Goal: Find specific page/section: Find specific page/section

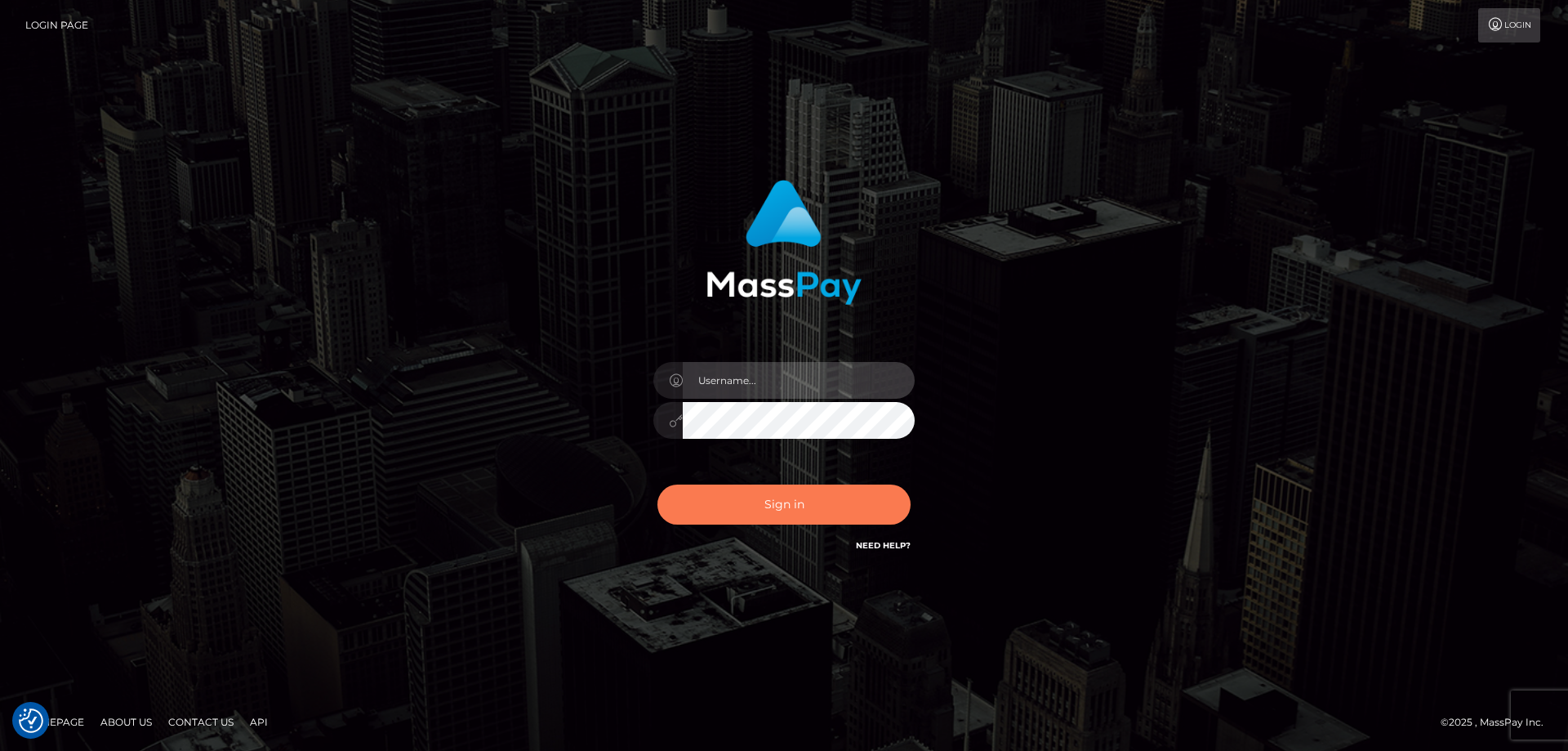
type input "[PERSON_NAME].ctfo"
click at [776, 506] on button "Sign in" at bounding box center [784, 505] width 253 height 40
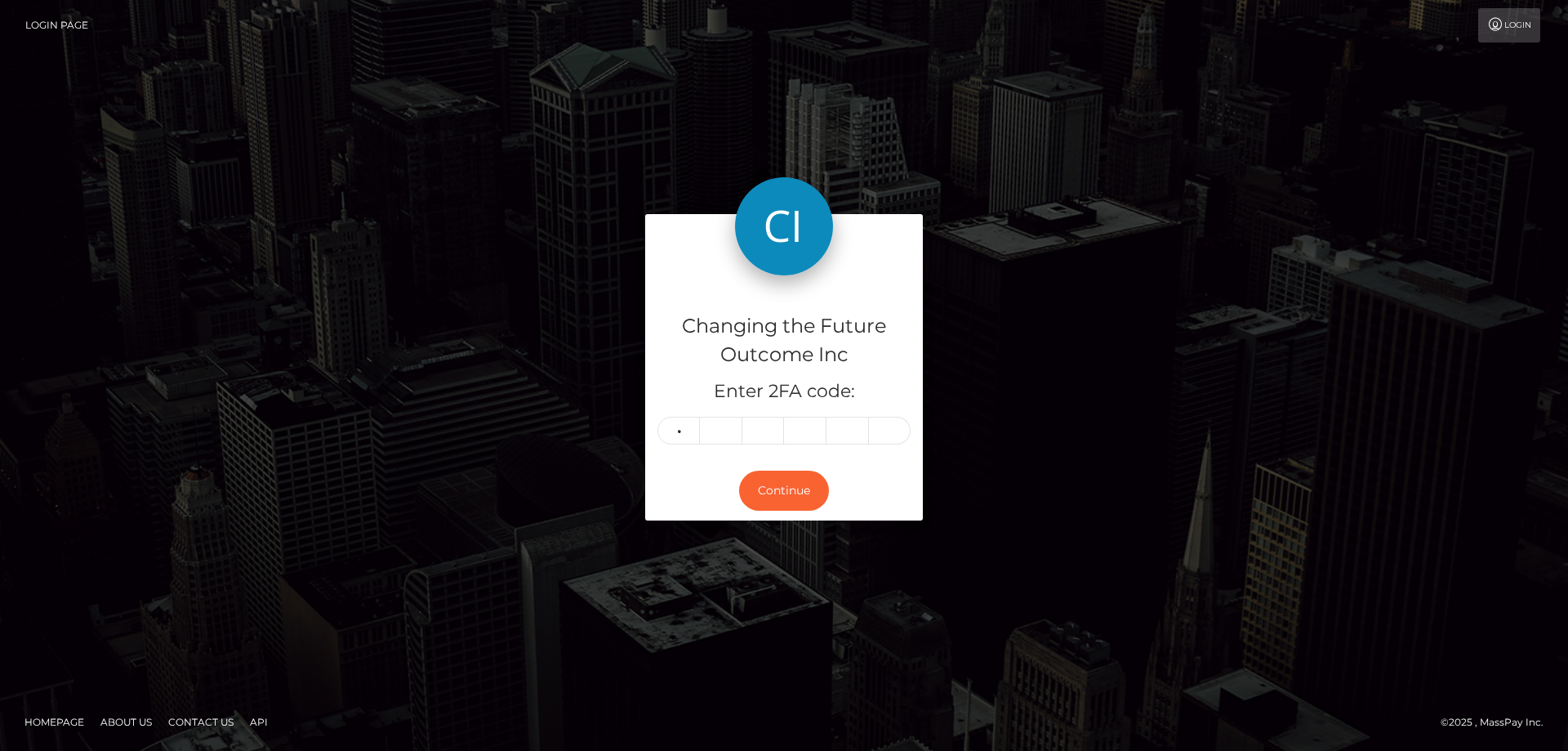
type input "1"
type input "3"
type input "0"
type input "6"
type input "9"
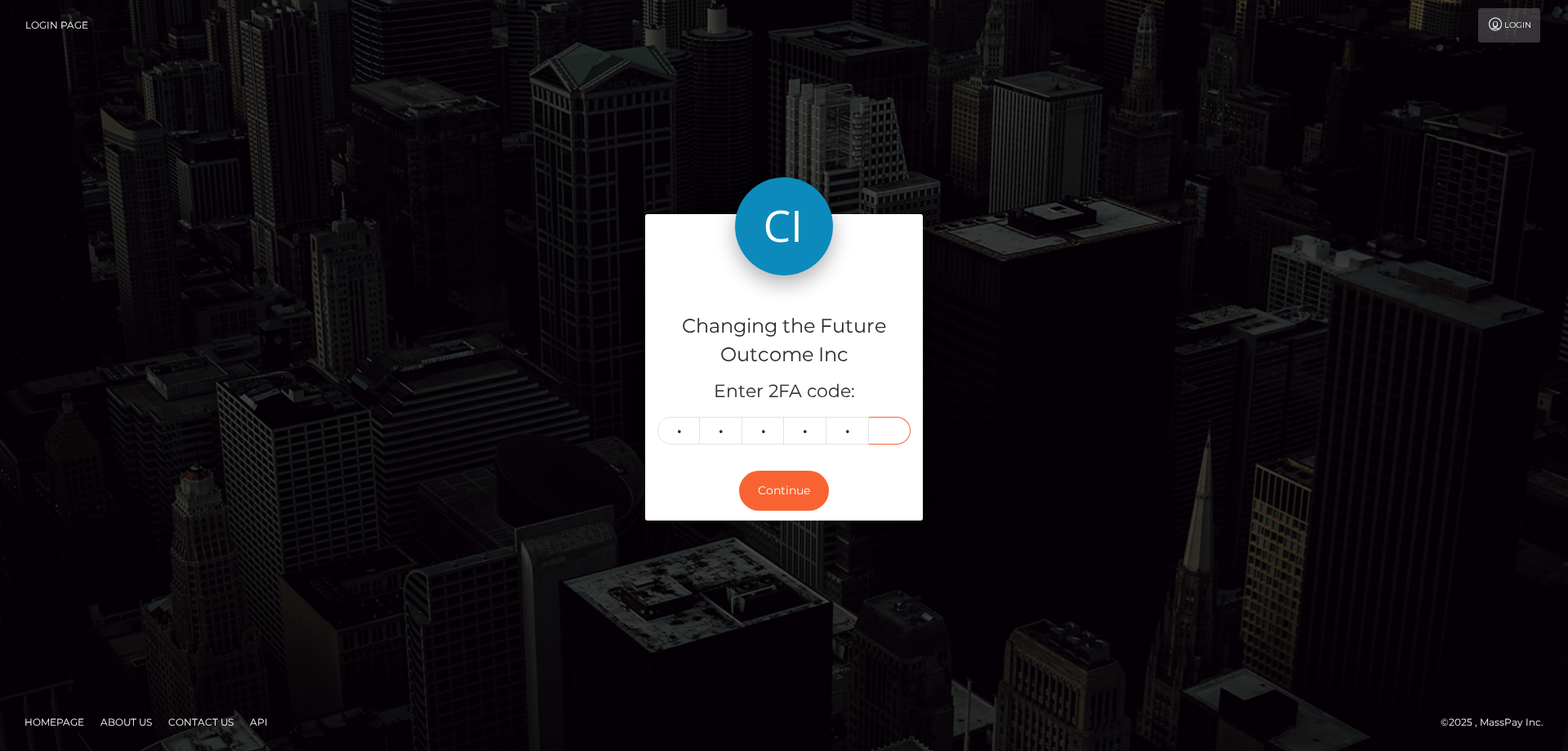
type input "5"
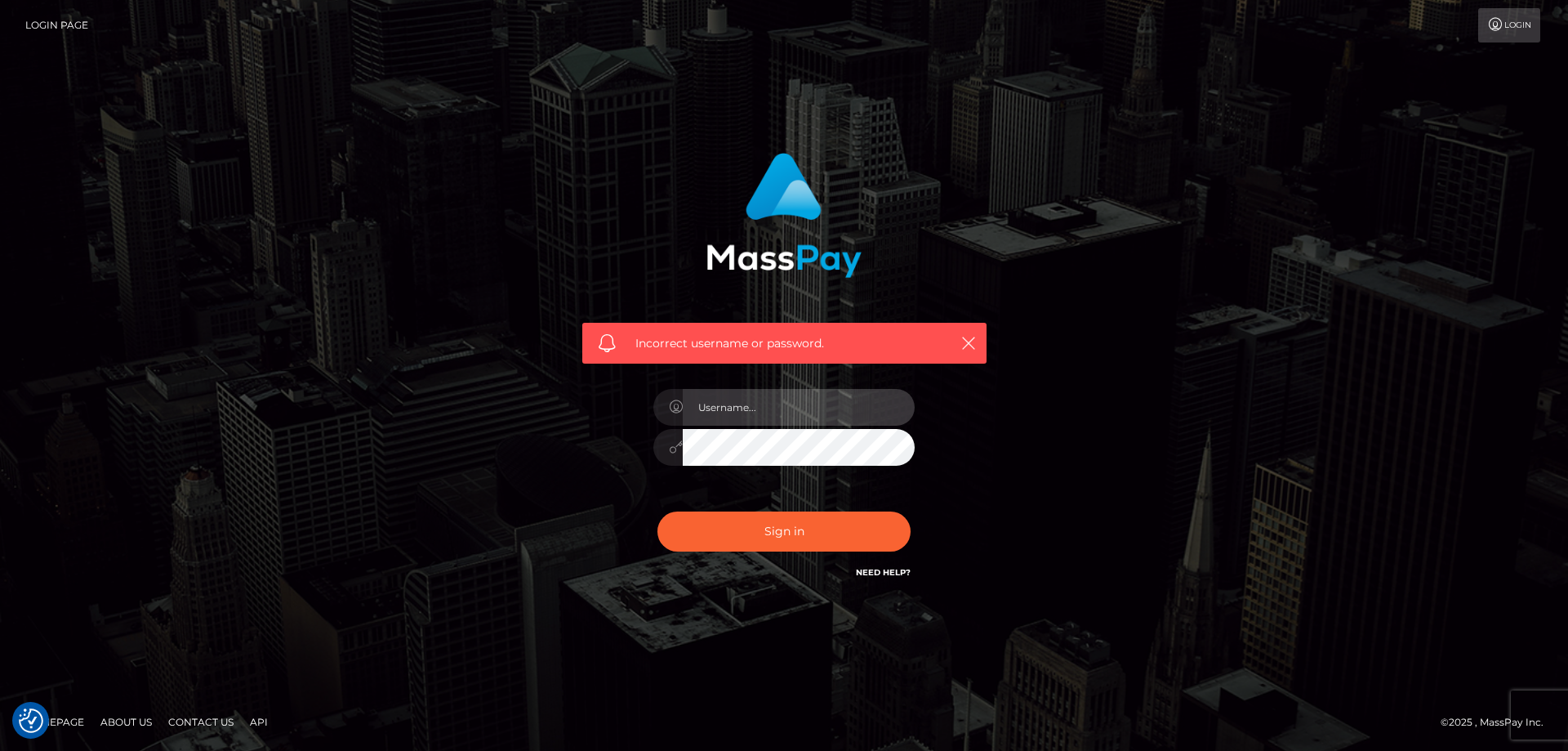
type input "[PERSON_NAME].ctfo"
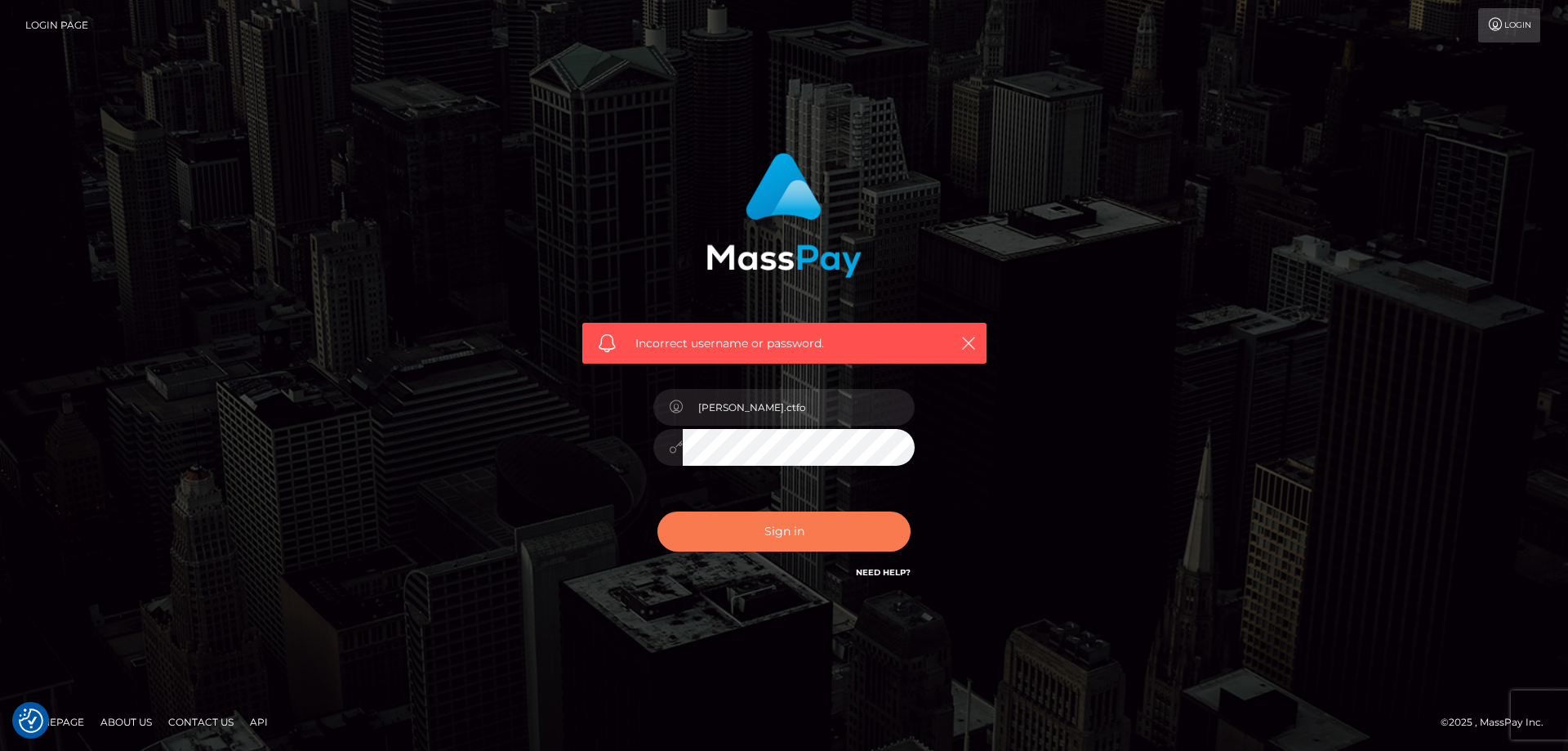
click at [746, 517] on button "Sign in" at bounding box center [784, 531] width 253 height 40
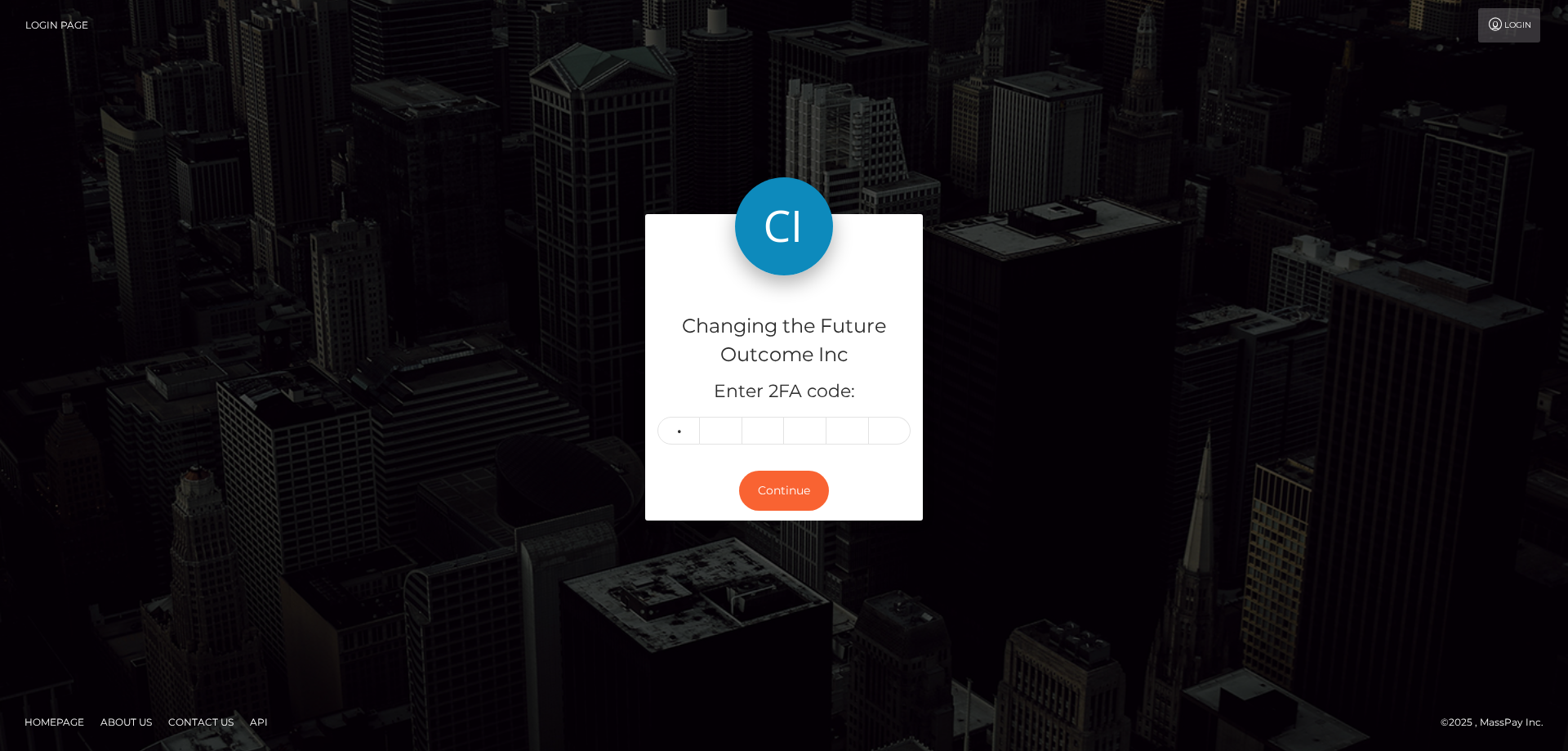
type input "0"
type input "2"
type input "5"
type input "6"
type input "9"
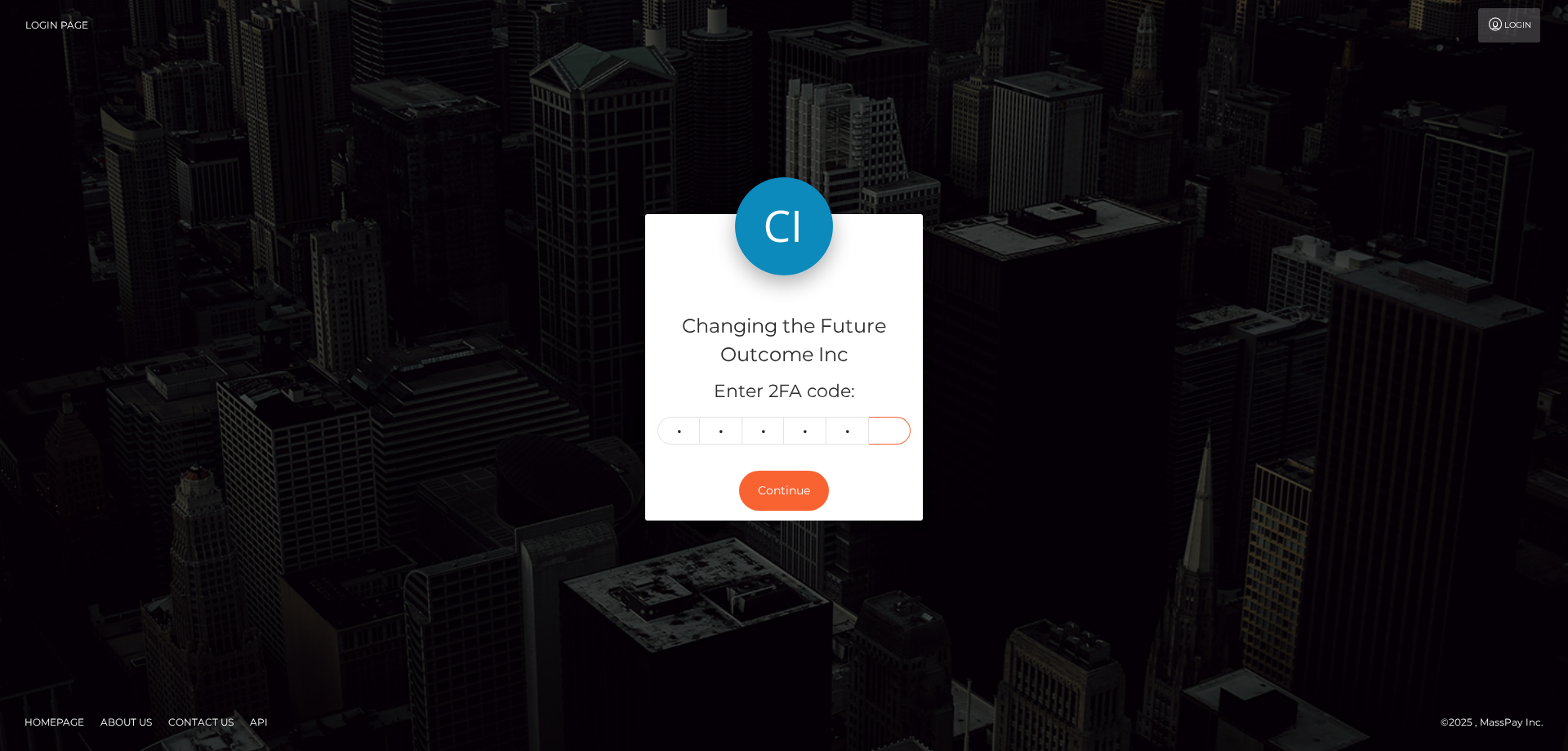
type input "5"
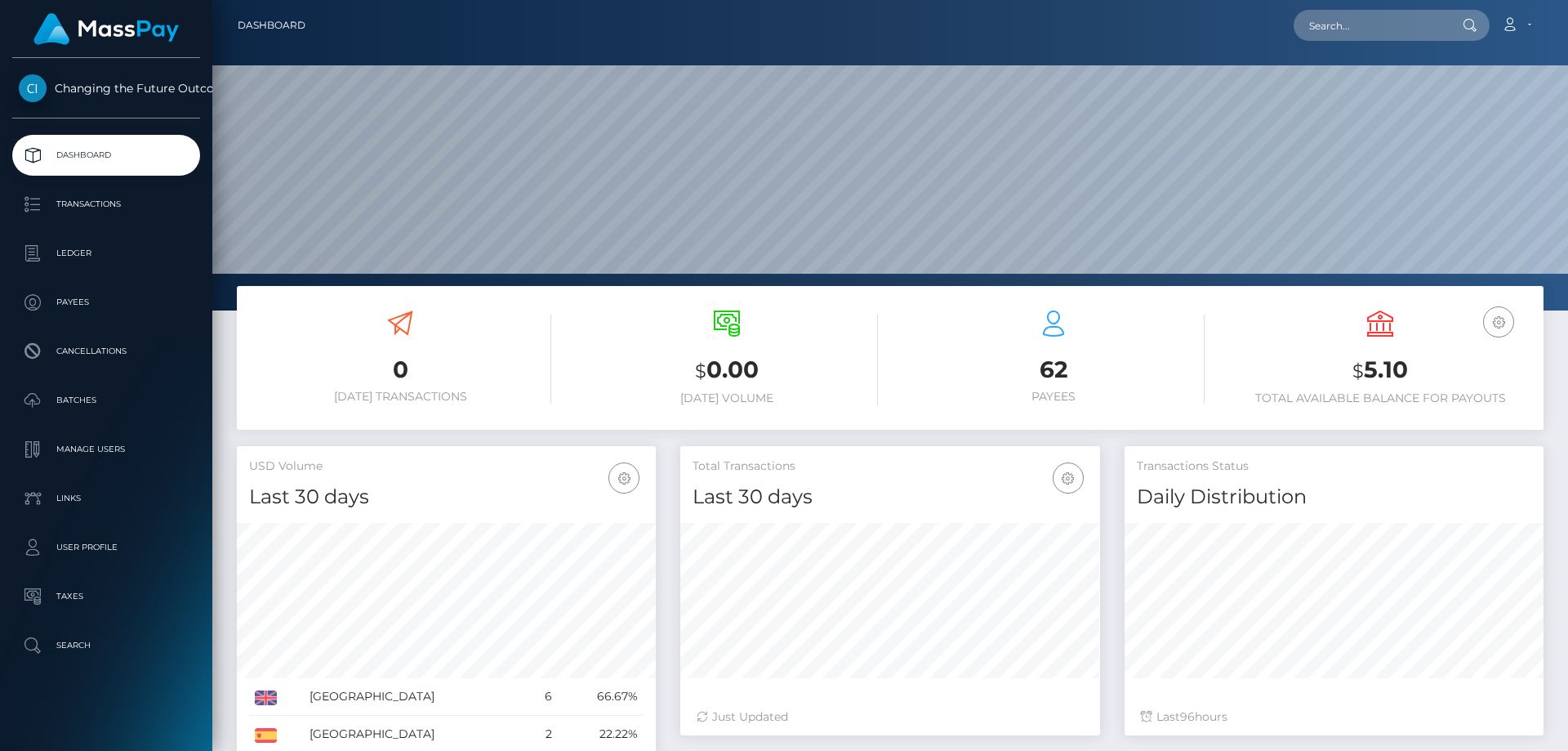
scroll to position [290, 420]
click at [74, 251] on p "Ledger" at bounding box center [106, 253] width 175 height 24
